Goal: Task Accomplishment & Management: Check status

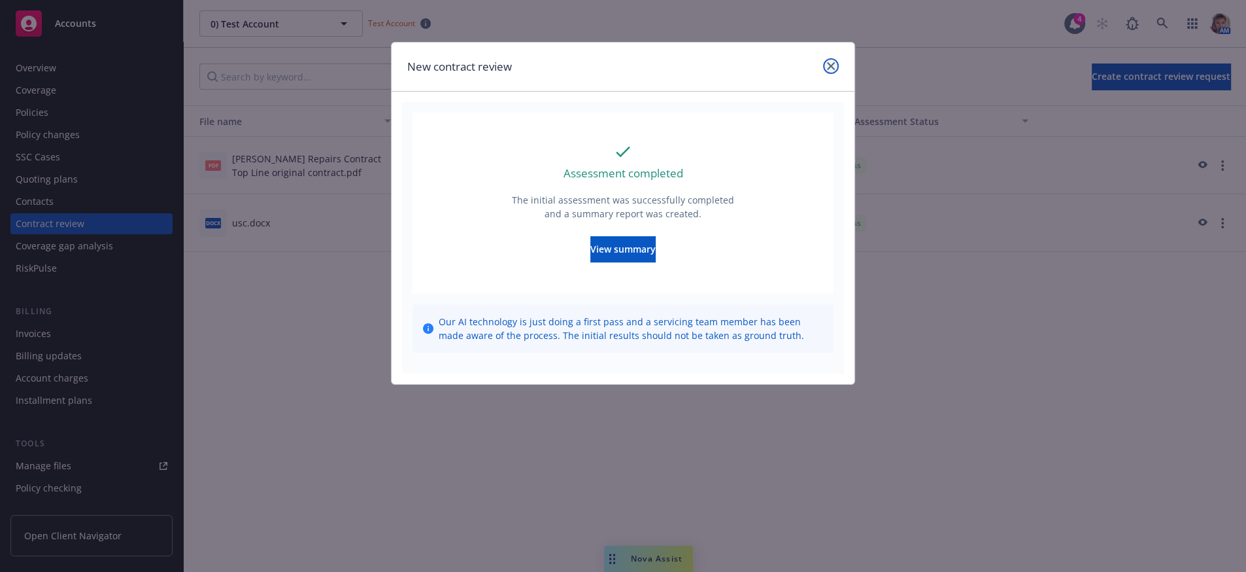
click at [836, 68] on link "close" at bounding box center [831, 66] width 16 height 16
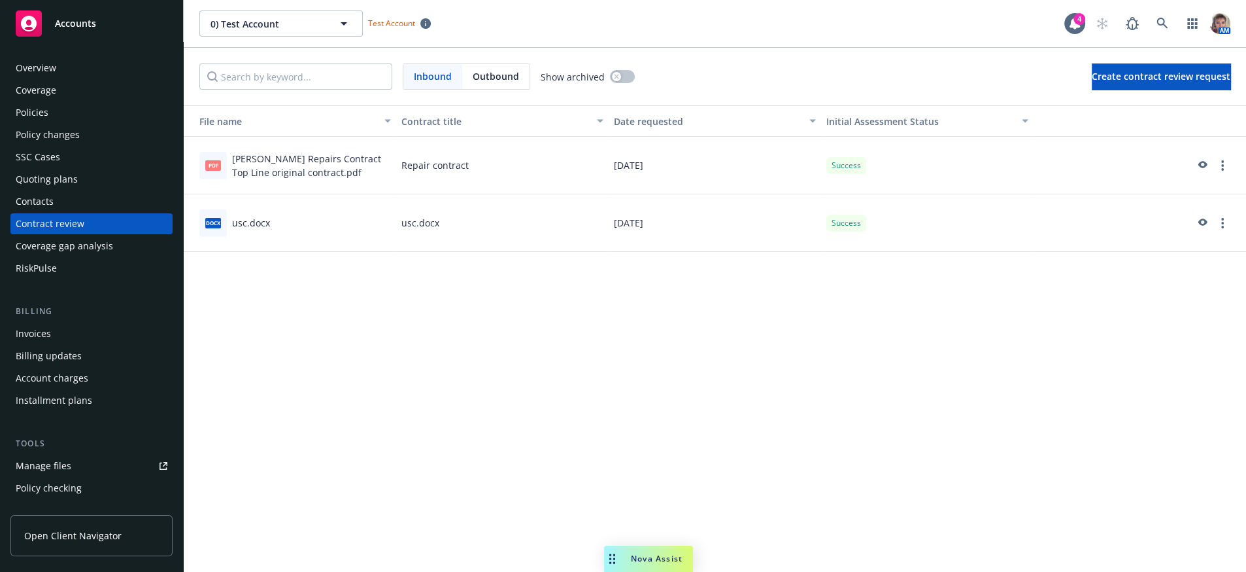
click at [258, 177] on div "[PERSON_NAME] Repairs Contract Top Line original contract.pdf" at bounding box center [311, 165] width 159 height 27
click at [1196, 170] on icon "preview" at bounding box center [1202, 165] width 12 height 9
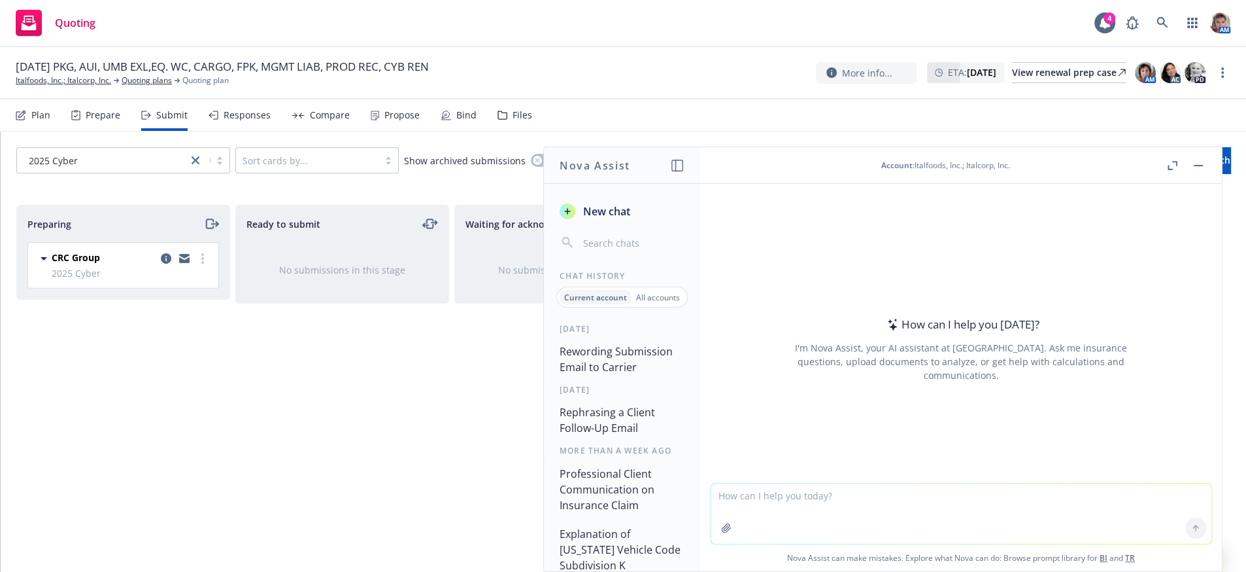
drag, startPoint x: 0, startPoint y: 0, endPoint x: 272, endPoint y: 431, distance: 509.6
click at [272, 431] on div "Ready to submit No submissions in this stage" at bounding box center [342, 374] width 214 height 339
click at [1197, 171] on button "button" at bounding box center [1199, 166] width 16 height 16
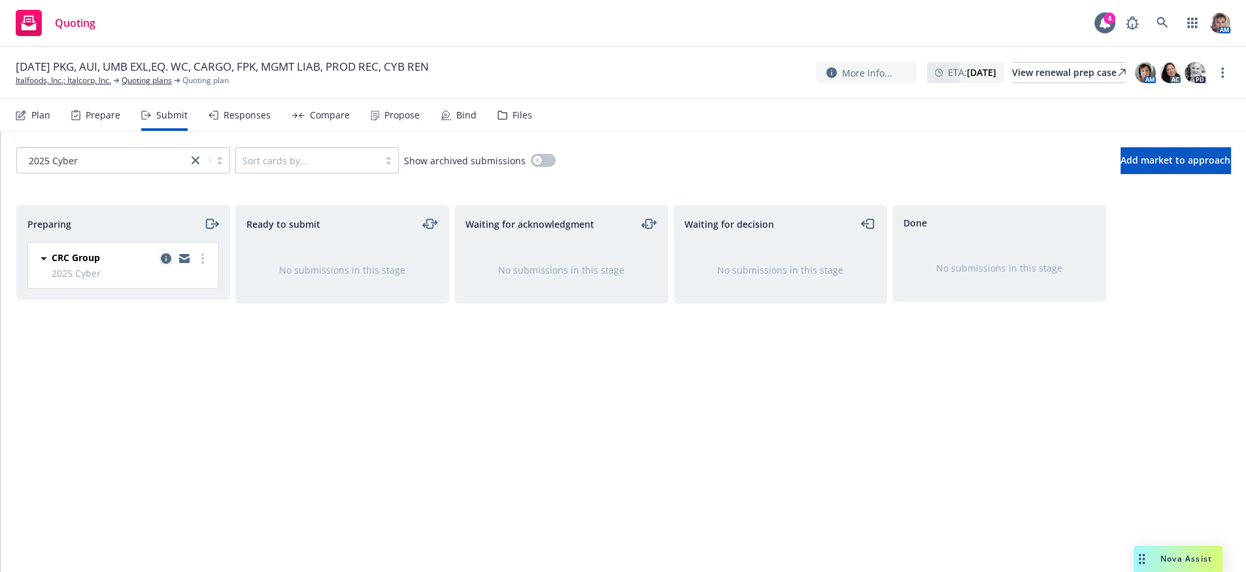
click at [162, 264] on icon "copy logging email" at bounding box center [166, 258] width 10 height 10
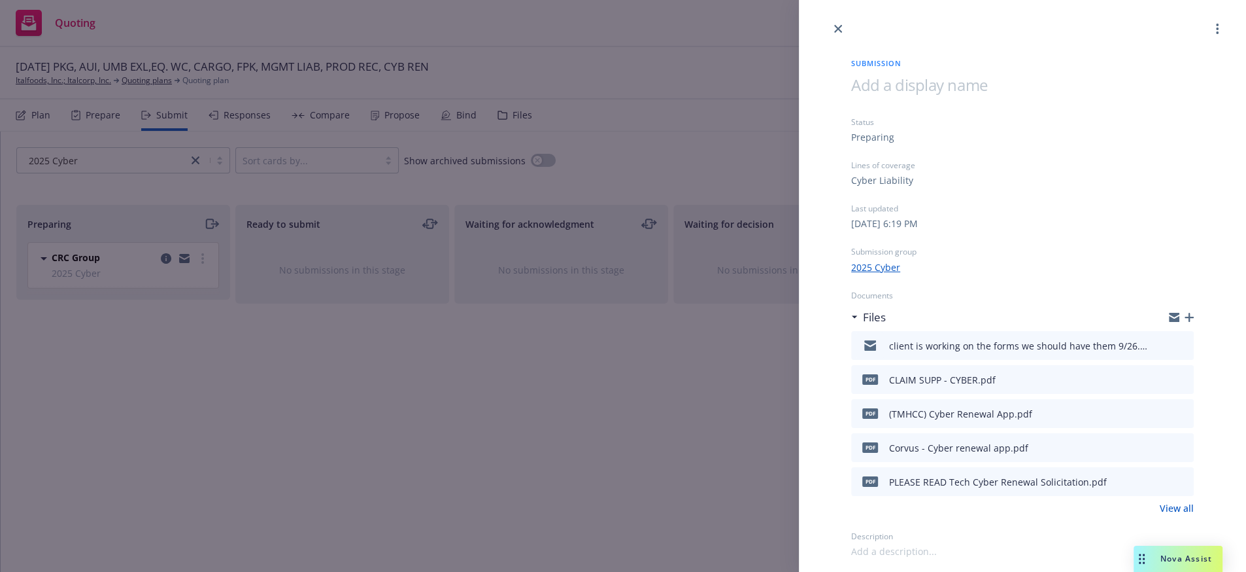
click at [1154, 351] on button "download file" at bounding box center [1160, 343] width 13 height 13
click at [666, 415] on div "Submission Status Preparing Lines of coverage Cyber Liability Last updated Tues…" at bounding box center [623, 286] width 1246 height 572
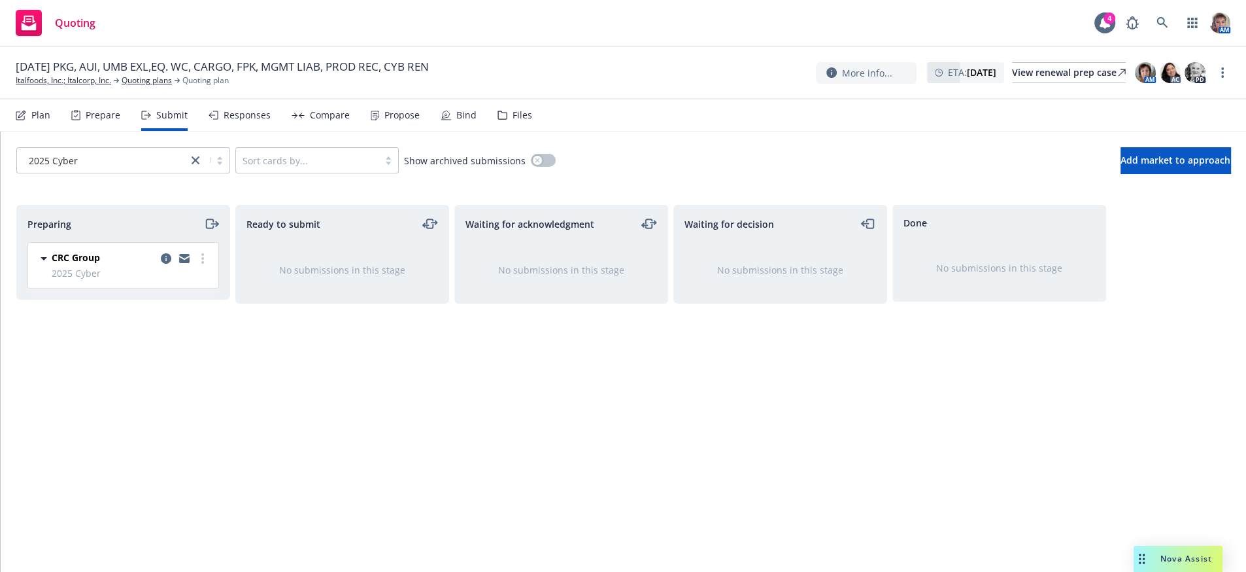
click at [524, 360] on div "Waiting for acknowledgment No submissions in this stage" at bounding box center [562, 374] width 214 height 339
